Goal: Check status: Check status

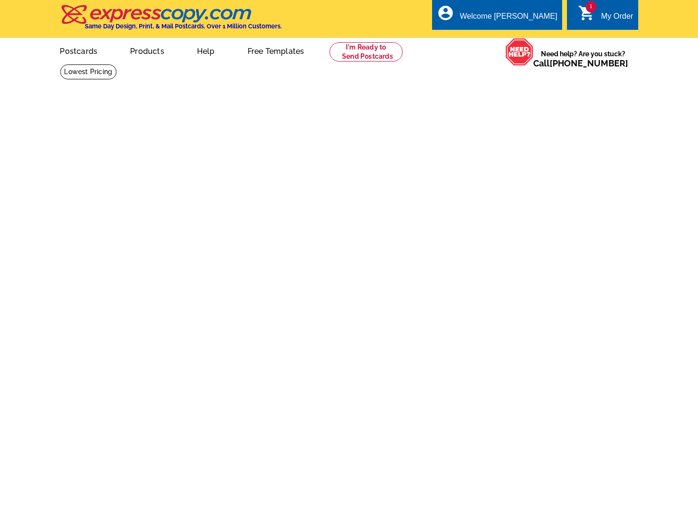
click at [607, 15] on div "My Order" at bounding box center [617, 18] width 32 height 13
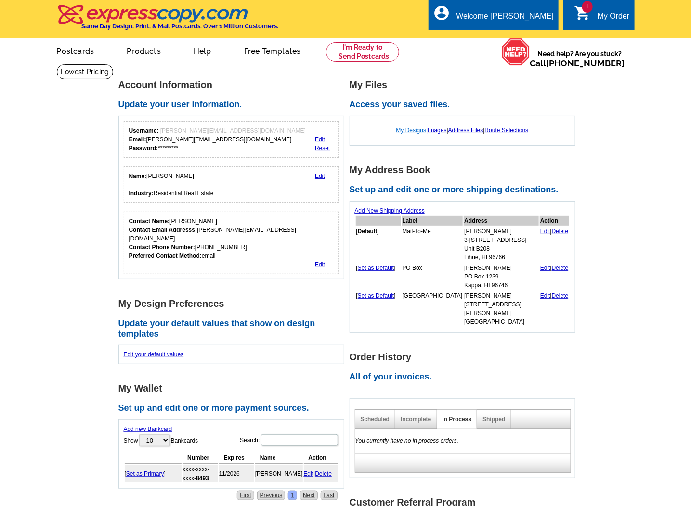
click at [408, 132] on link "My Designs" at bounding box center [411, 130] width 30 height 7
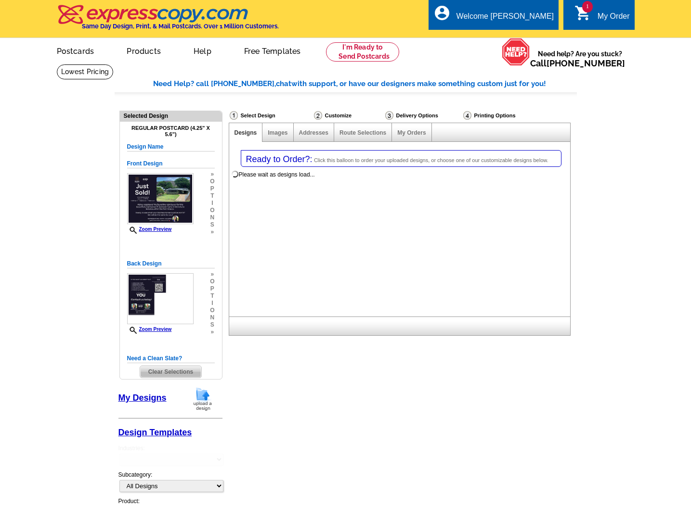
select select "1"
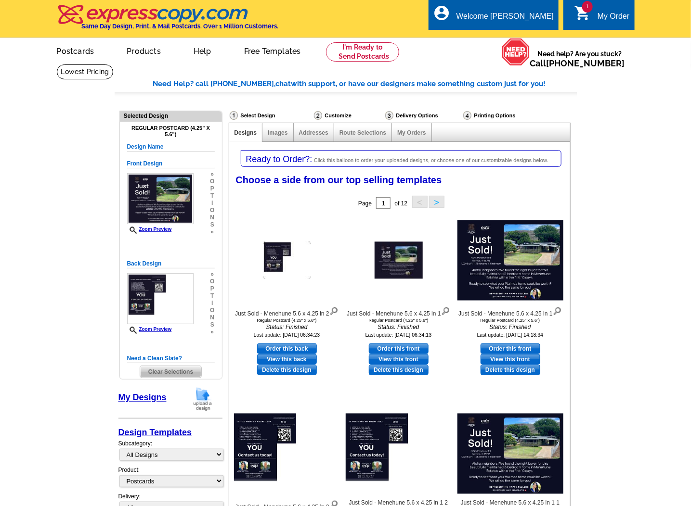
click at [392, 135] on div "My Orders" at bounding box center [411, 132] width 39 height 19
click at [410, 130] on link "My Orders" at bounding box center [411, 133] width 28 height 7
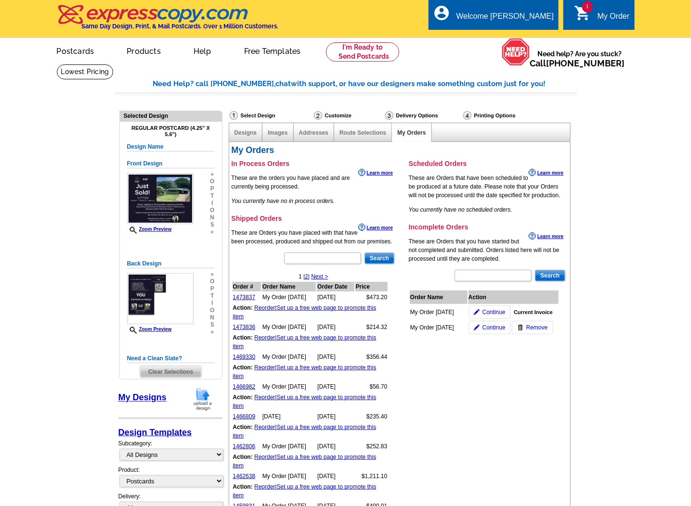
scroll to position [87, 0]
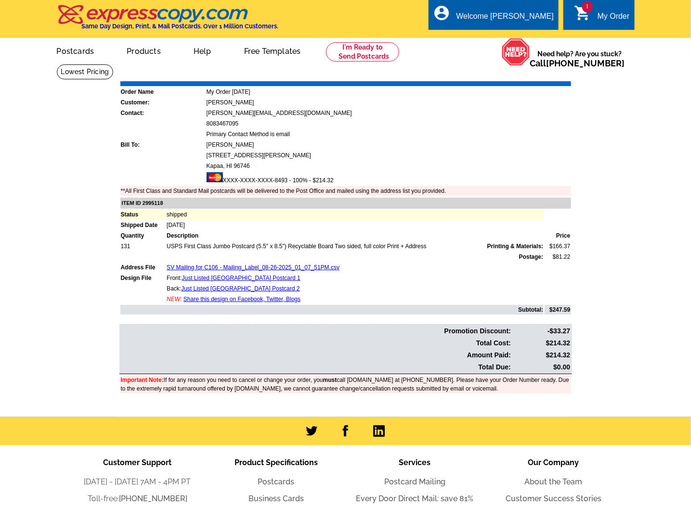
click at [73, 327] on main "Order Number: 1473836 Download Invoice | Print Invoice Order Name My Order 2025…" at bounding box center [345, 240] width 691 height 353
click at [197, 277] on link "Just Listed Sun Village Postcard 1" at bounding box center [241, 278] width 118 height 7
